Goal: Find contact information

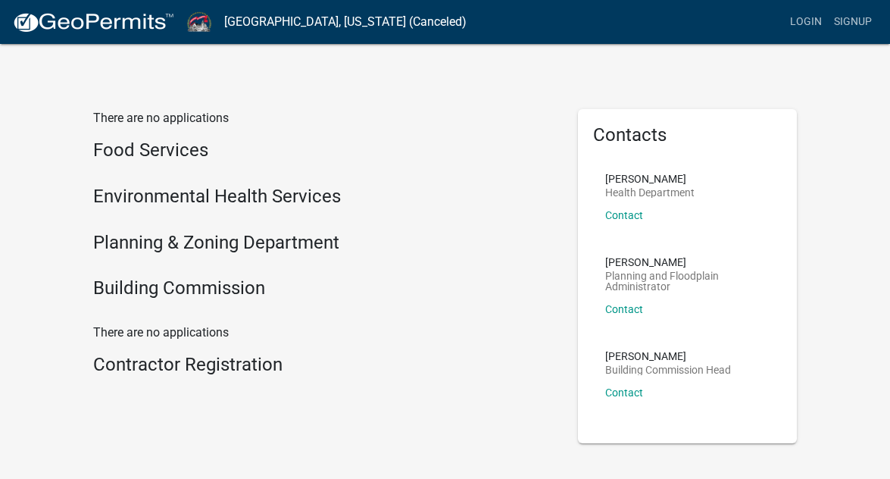
scroll to position [64, 0]
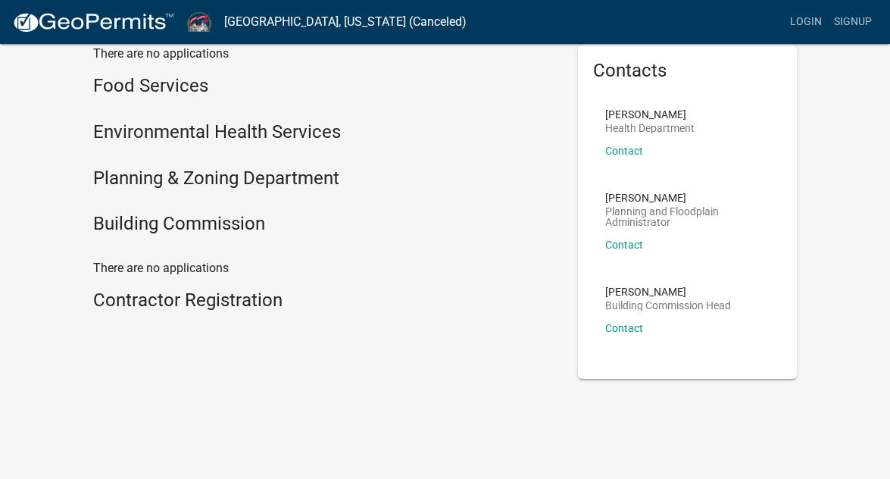
click at [208, 180] on h4 "Planning & Zoning Department" at bounding box center [324, 178] width 462 height 22
click at [629, 242] on link "Contact" at bounding box center [624, 245] width 38 height 12
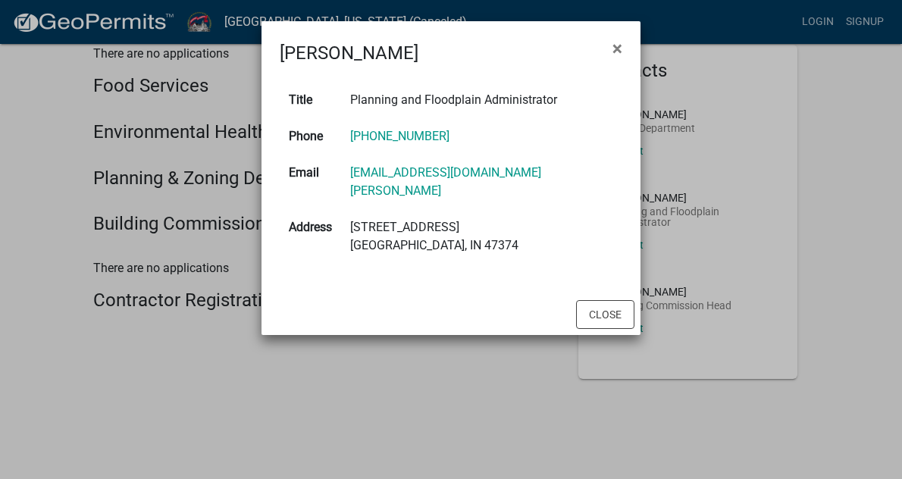
click at [477, 372] on ngb-modal-window "[PERSON_NAME] × Title Planning and Floodplain Administrator Phone [PHONE_NUMBER…" at bounding box center [451, 239] width 902 height 479
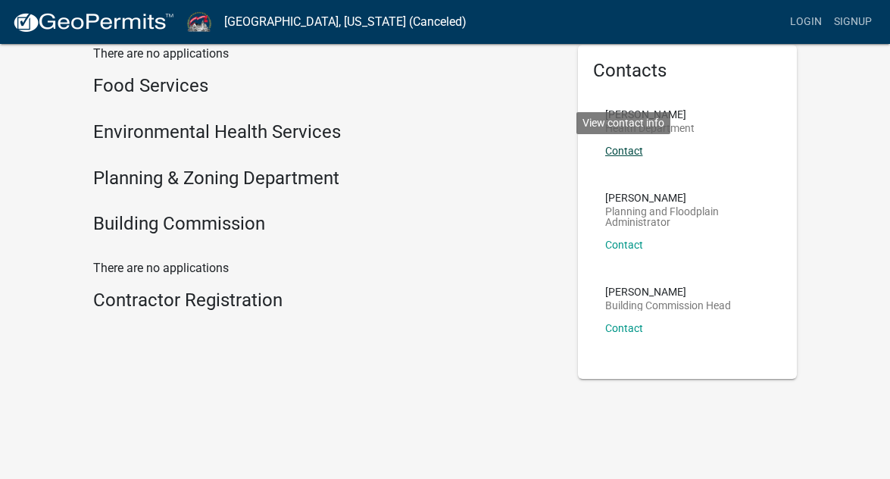
click at [629, 149] on link "Contact" at bounding box center [624, 151] width 38 height 12
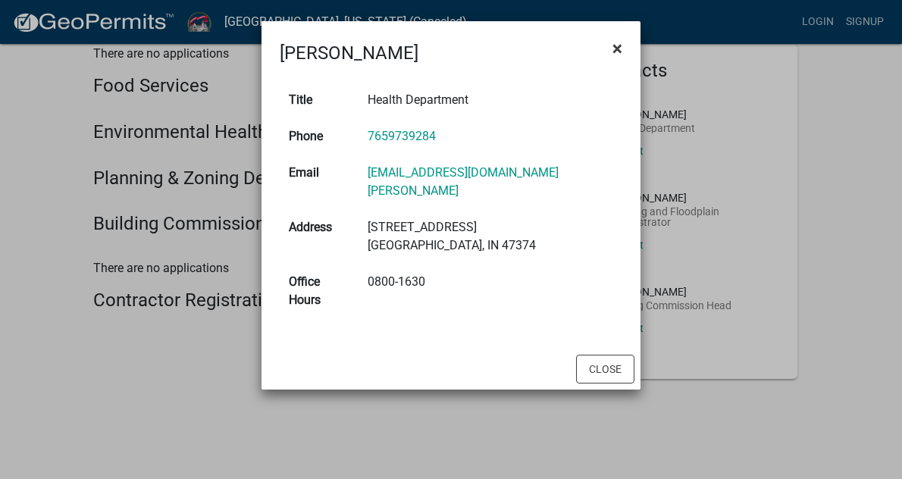
click at [627, 32] on button "×" at bounding box center [617, 48] width 34 height 42
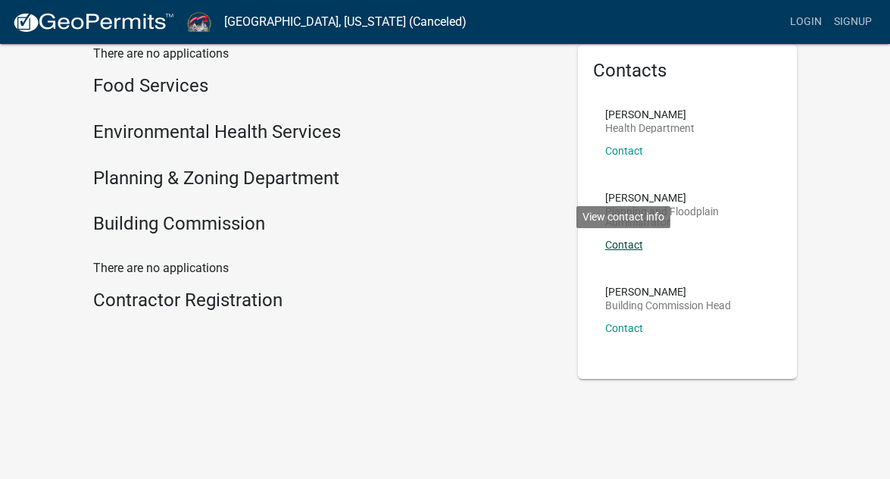
click at [627, 245] on link "Contact" at bounding box center [624, 245] width 38 height 12
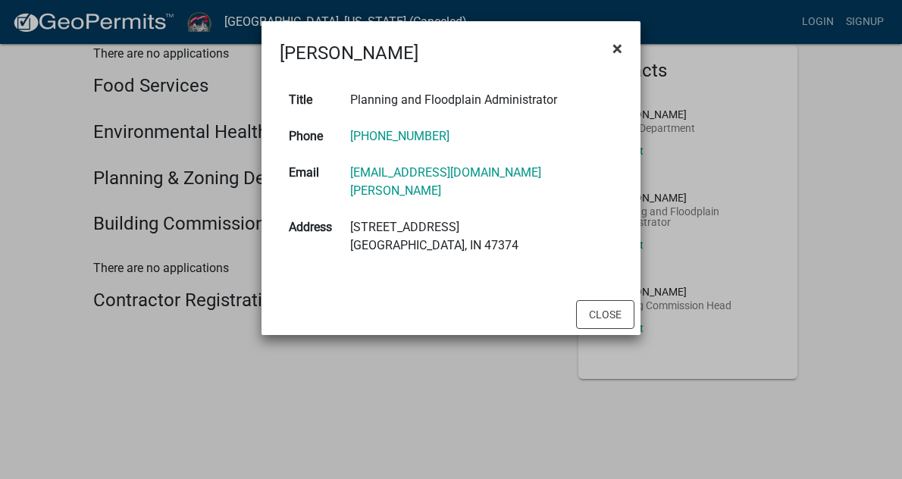
click at [615, 53] on span "×" at bounding box center [617, 48] width 10 height 21
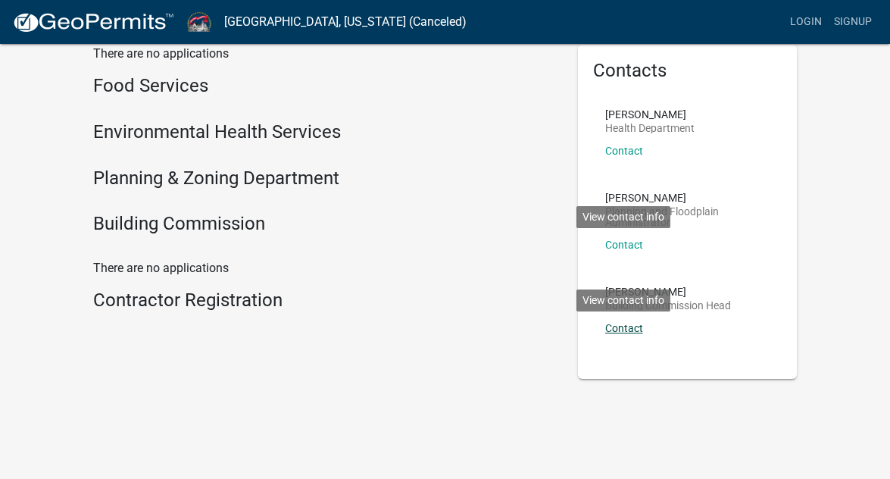
click at [633, 329] on link "Contact" at bounding box center [624, 328] width 38 height 12
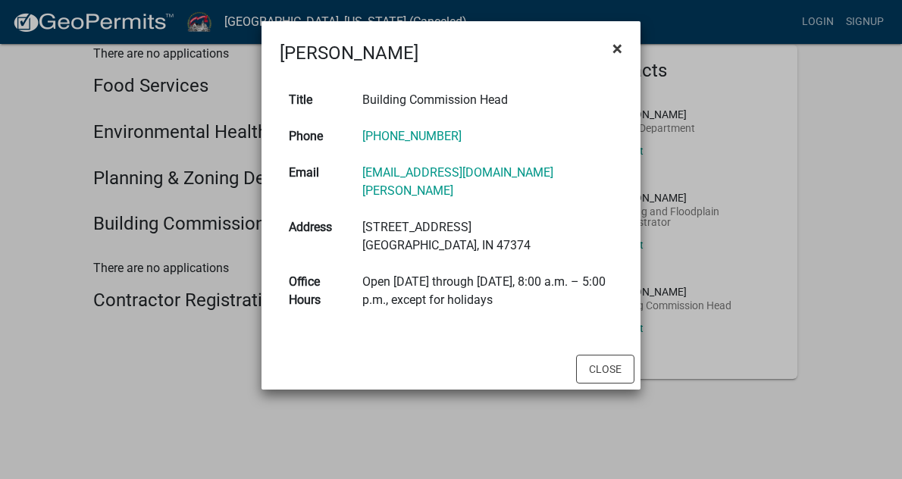
click at [618, 50] on span "×" at bounding box center [617, 48] width 10 height 21
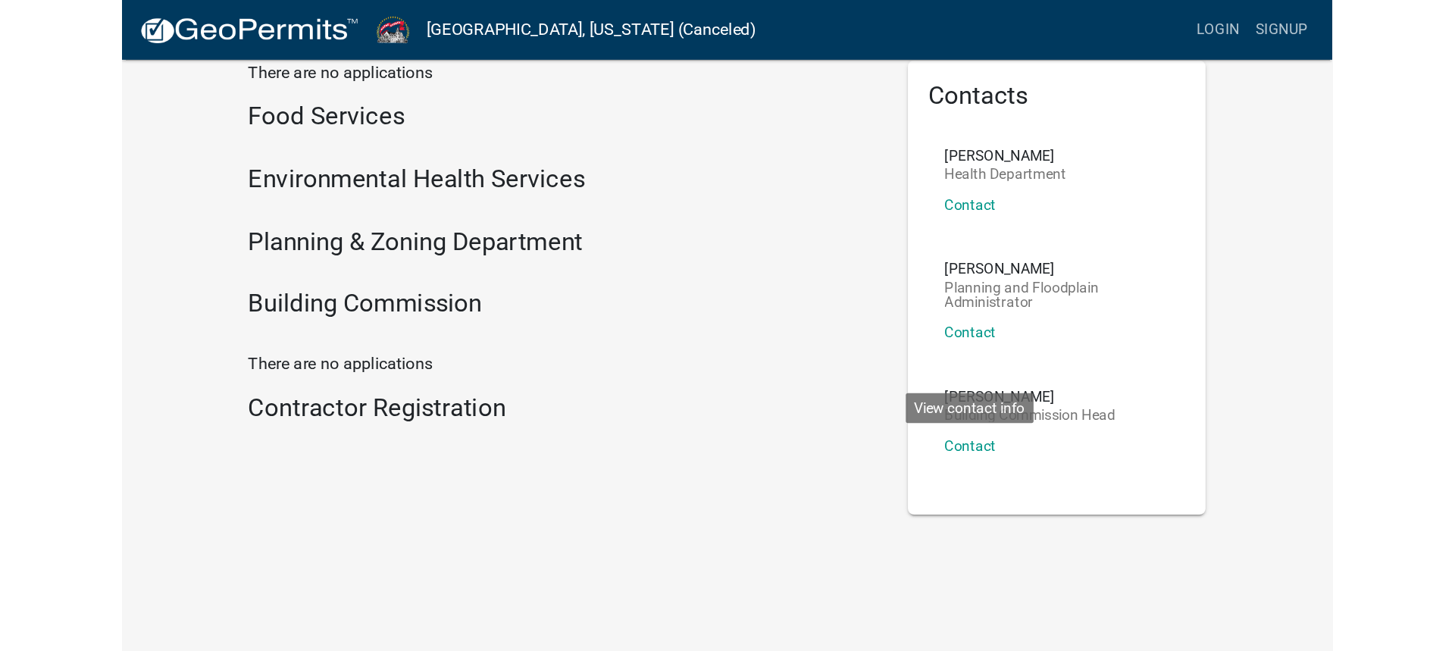
scroll to position [0, 0]
